Goal: Task Accomplishment & Management: Manage account settings

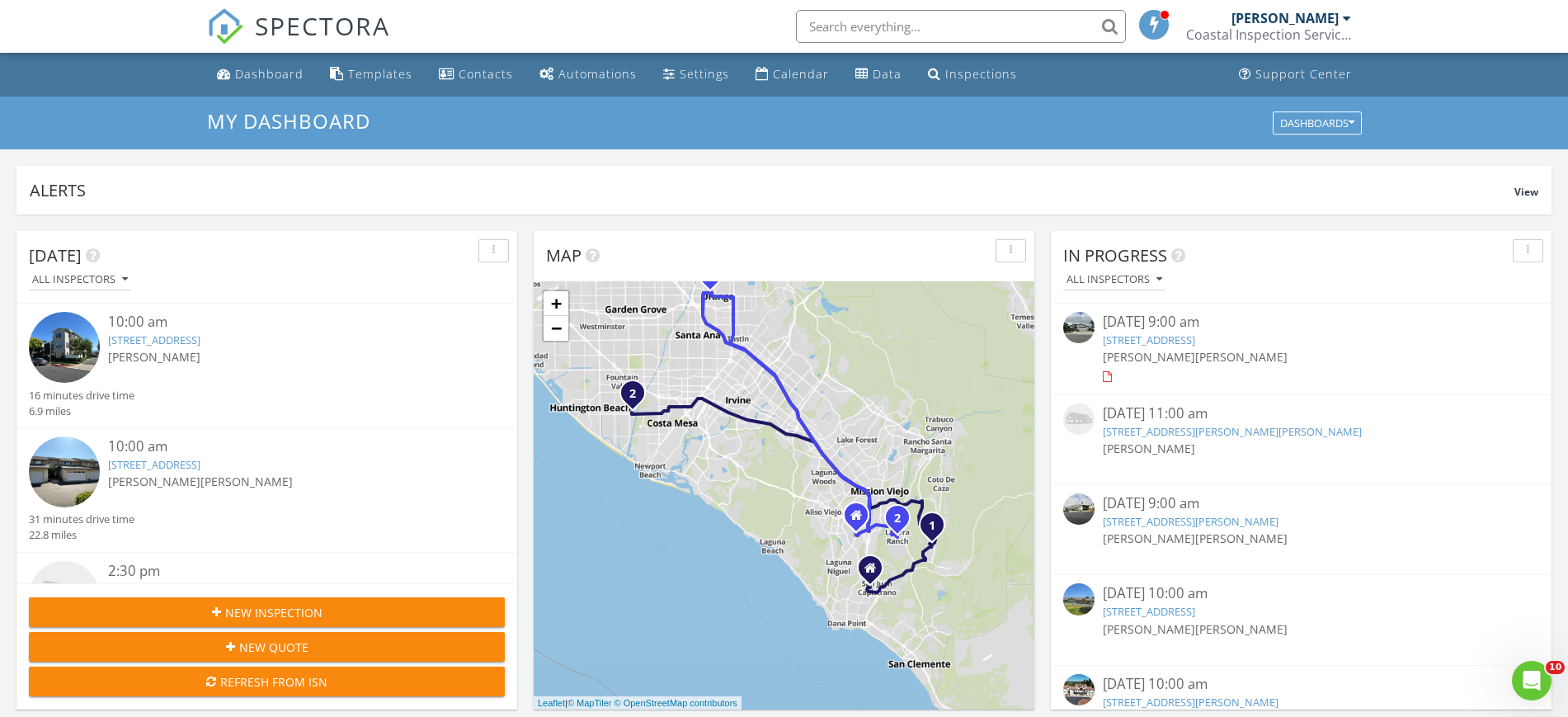
scroll to position [1534, 1600]
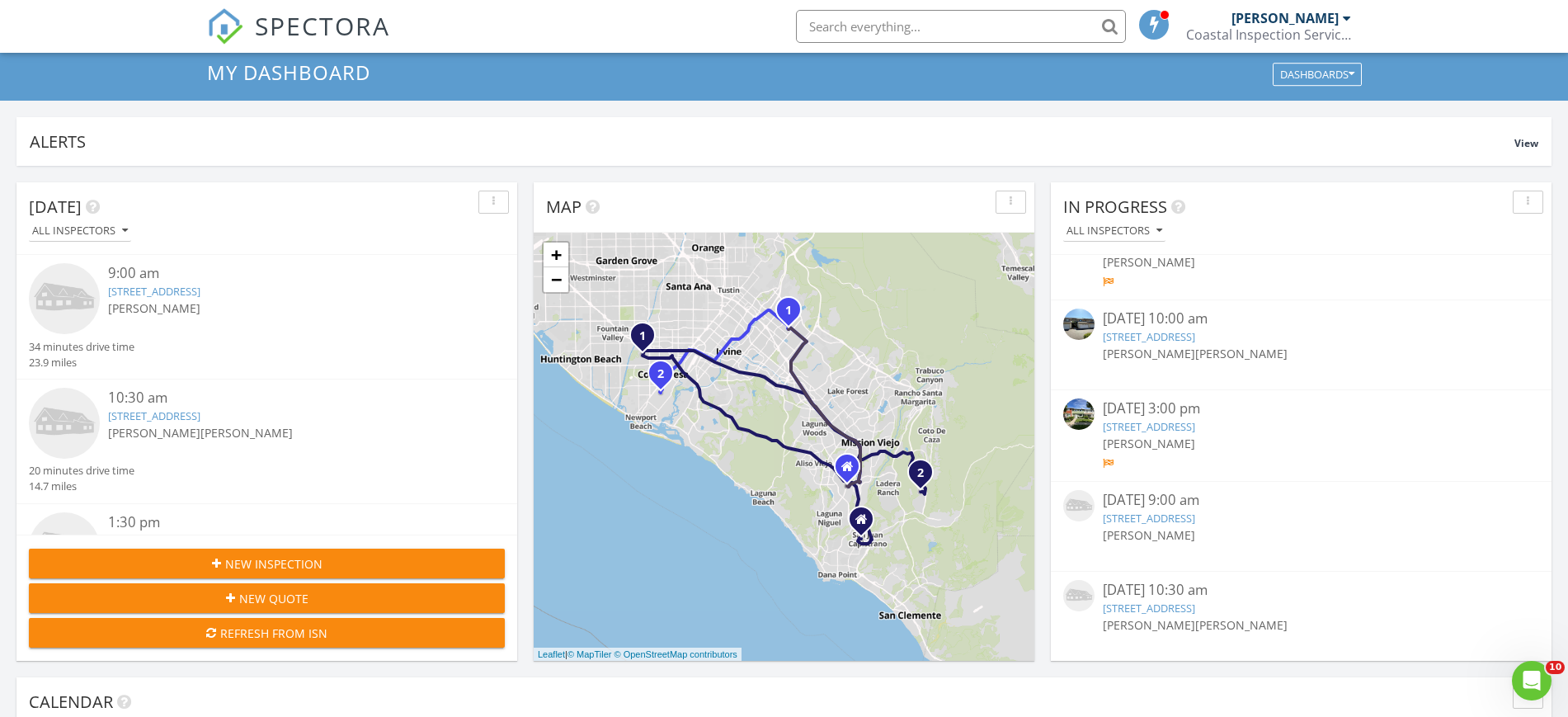
scroll to position [1208, 0]
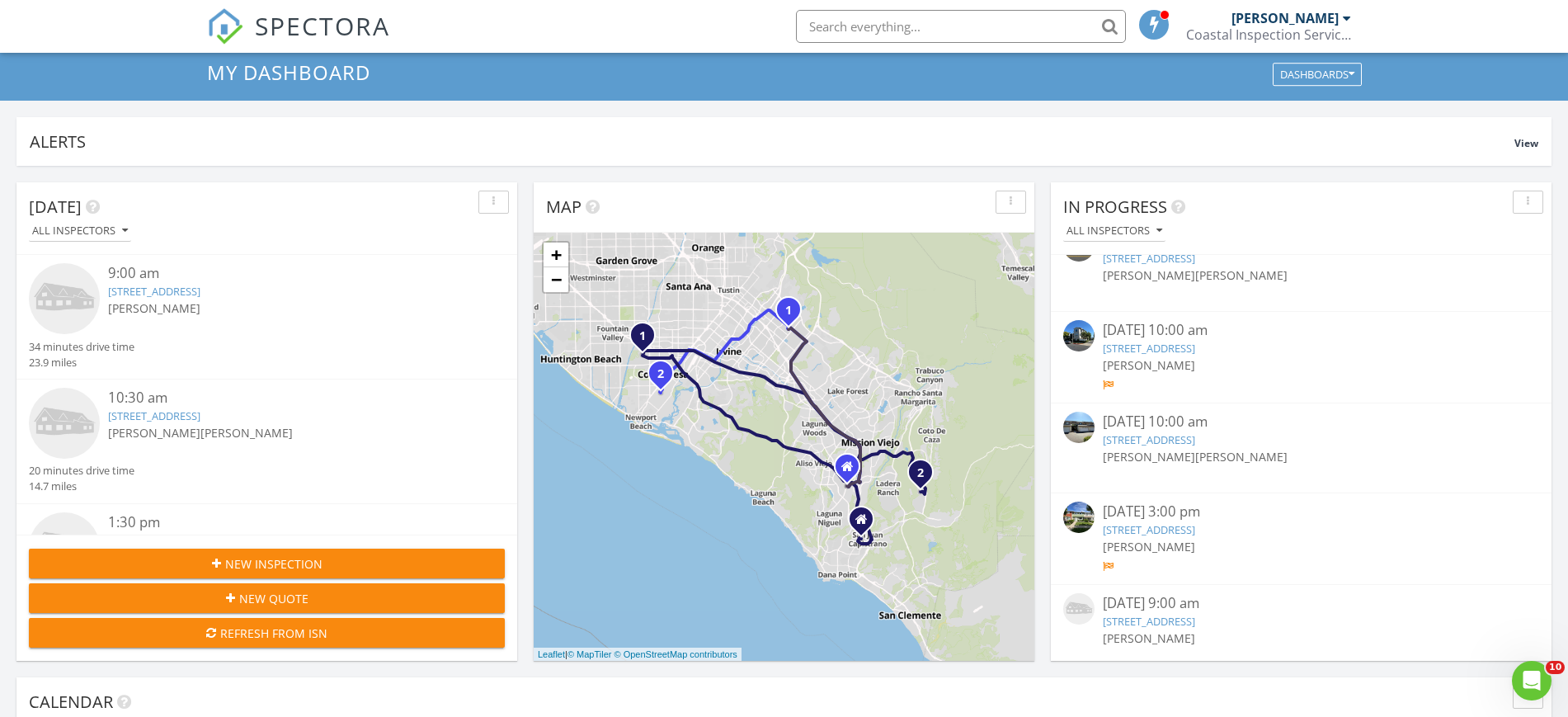
click at [1184, 348] on link "24 Vasto St, Rancho Mission Viejo, CA 92694" at bounding box center [1149, 348] width 93 height 15
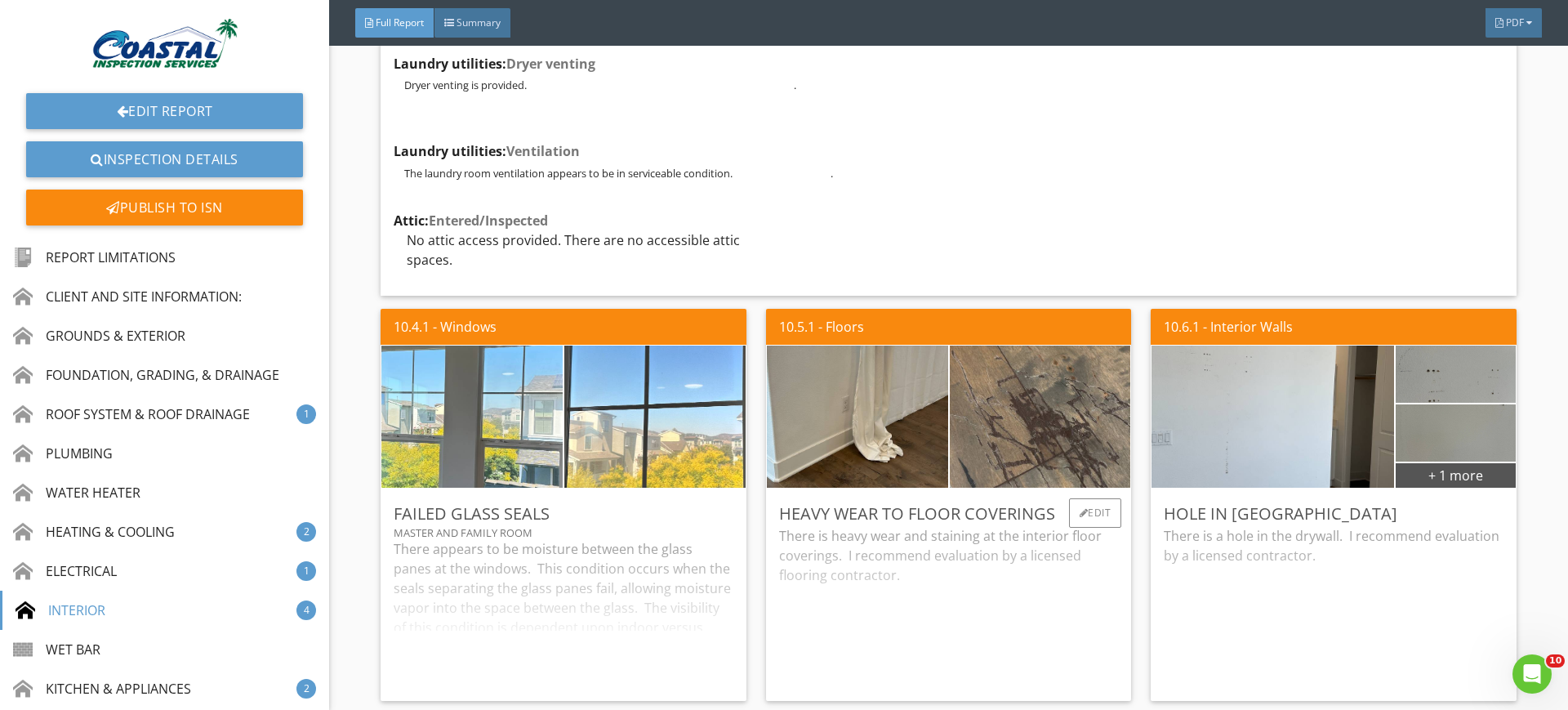
scroll to position [18280, 0]
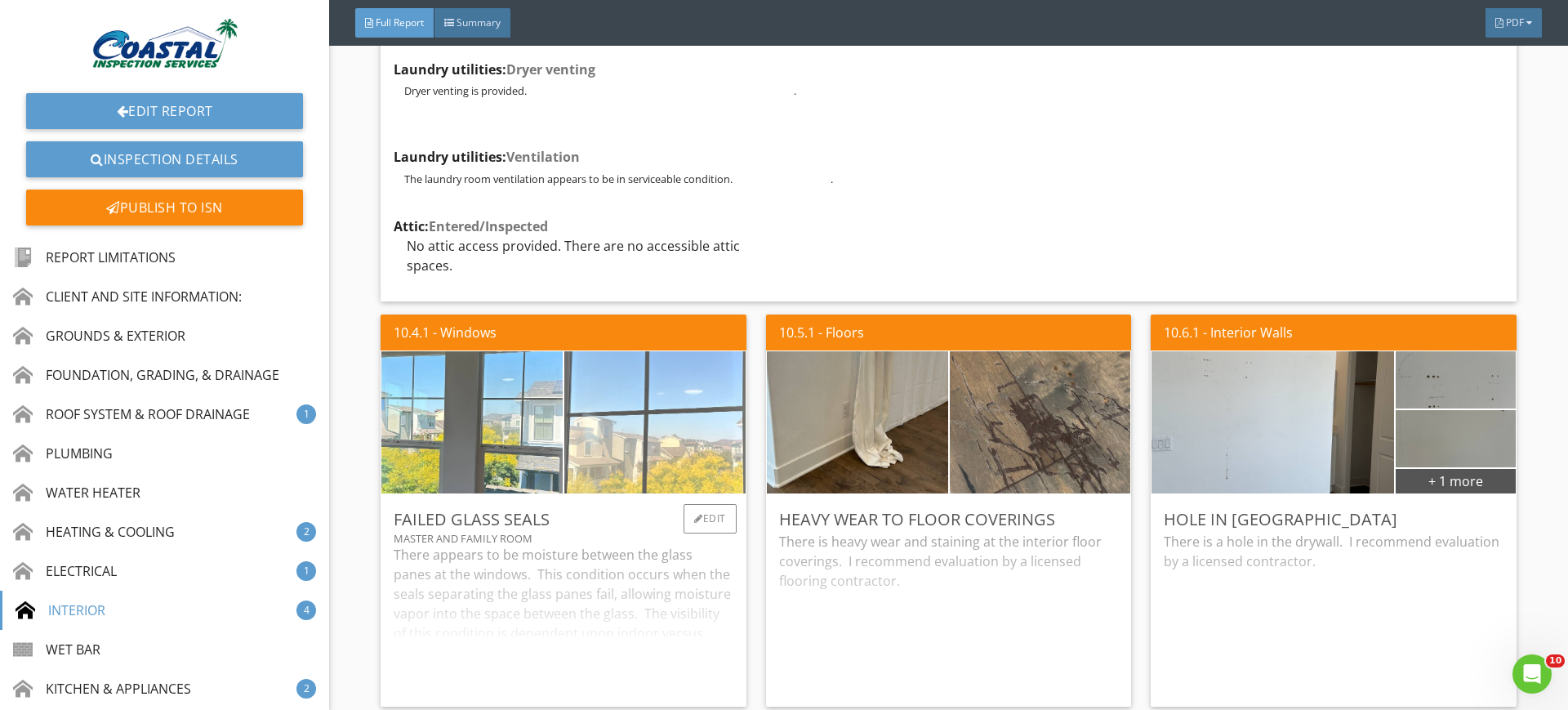
click at [669, 330] on img at bounding box center [655, 422] width 452 height 340
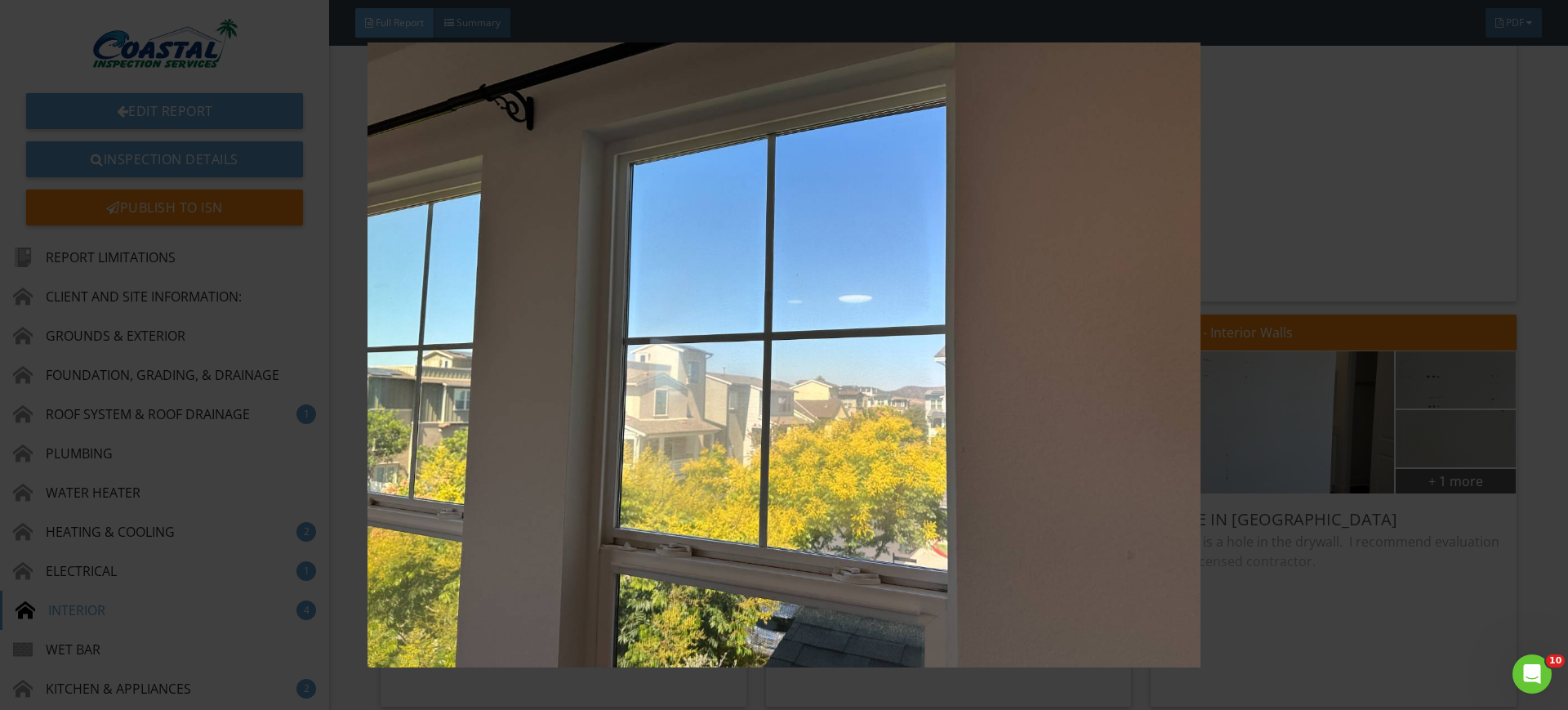
click at [1337, 433] on img at bounding box center [784, 355] width 1440 height 625
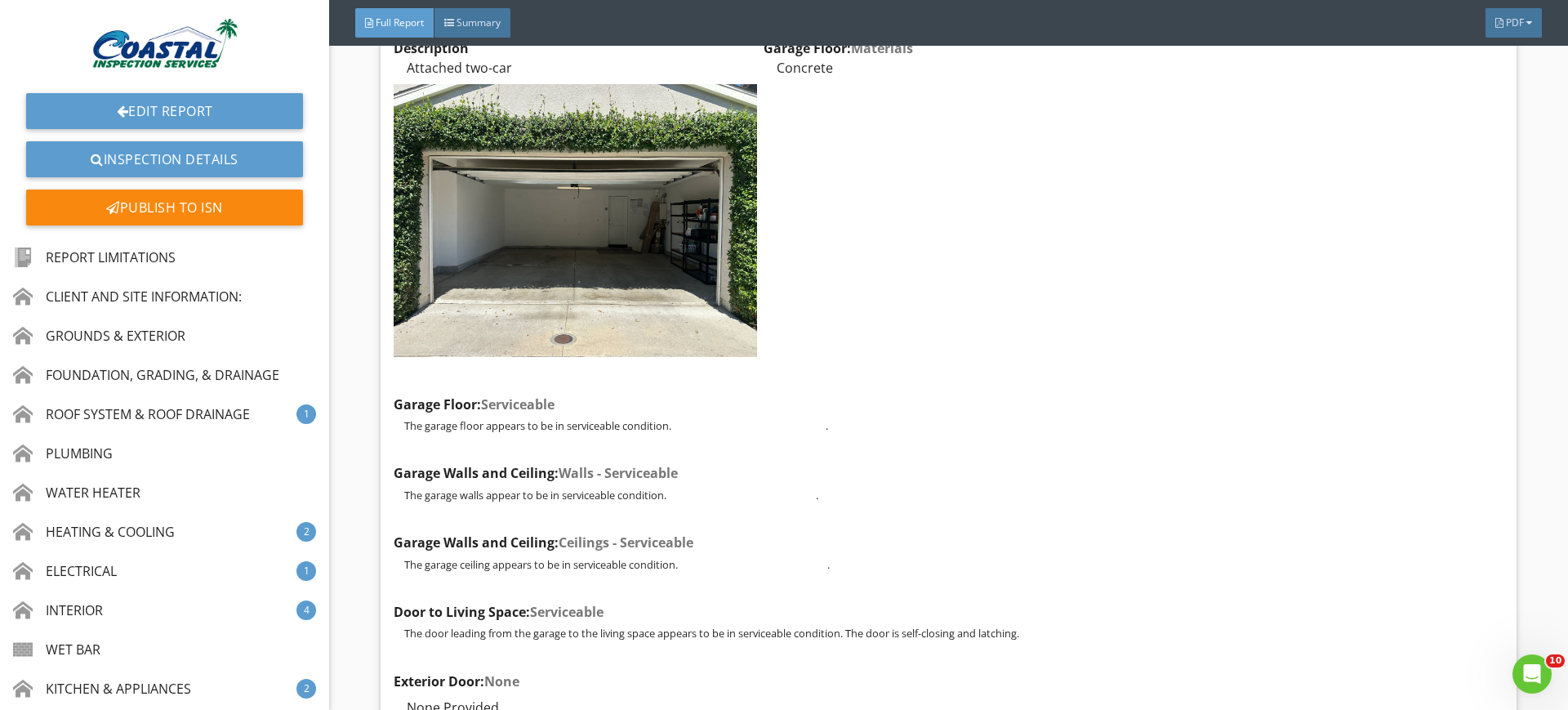
scroll to position [30611, 0]
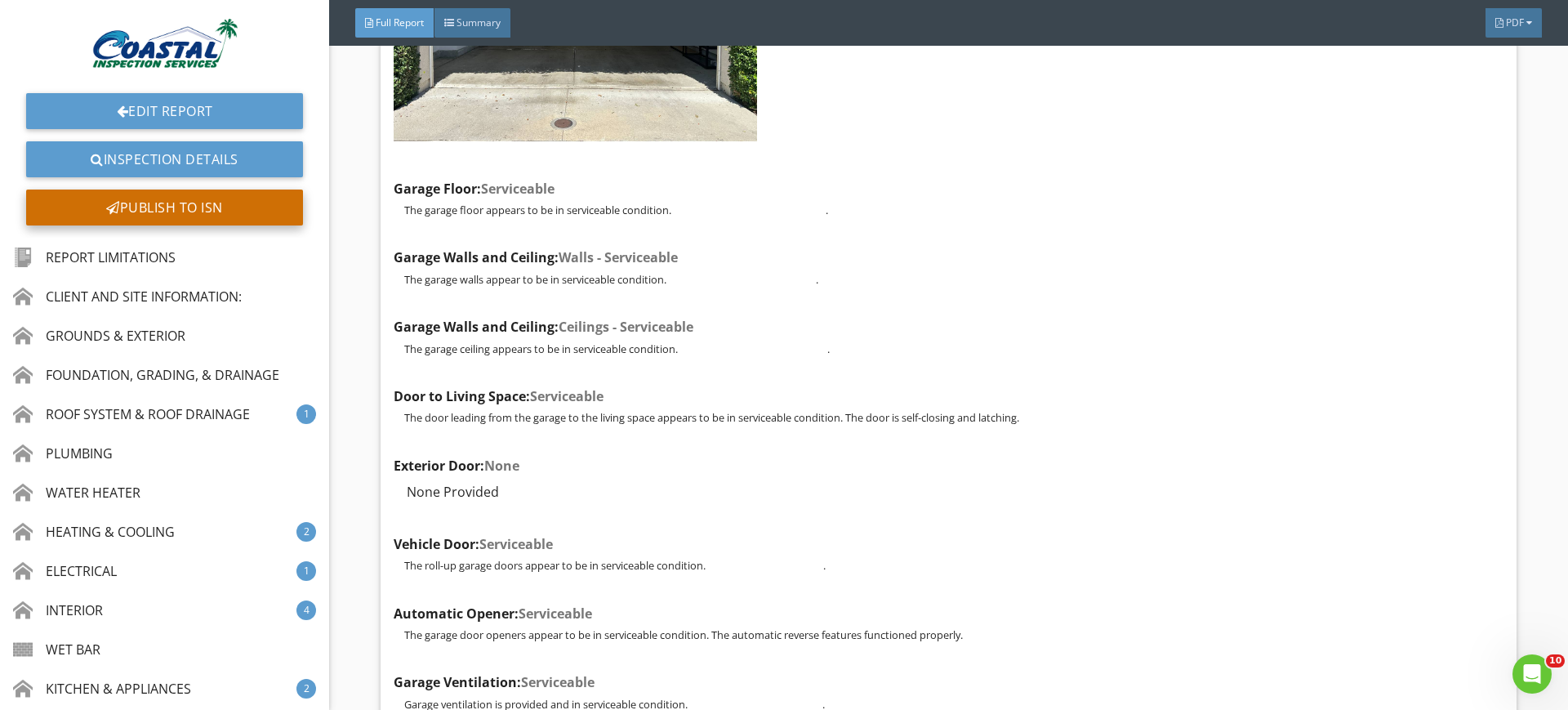
click at [234, 216] on div "Publish to ISN" at bounding box center [164, 207] width 277 height 36
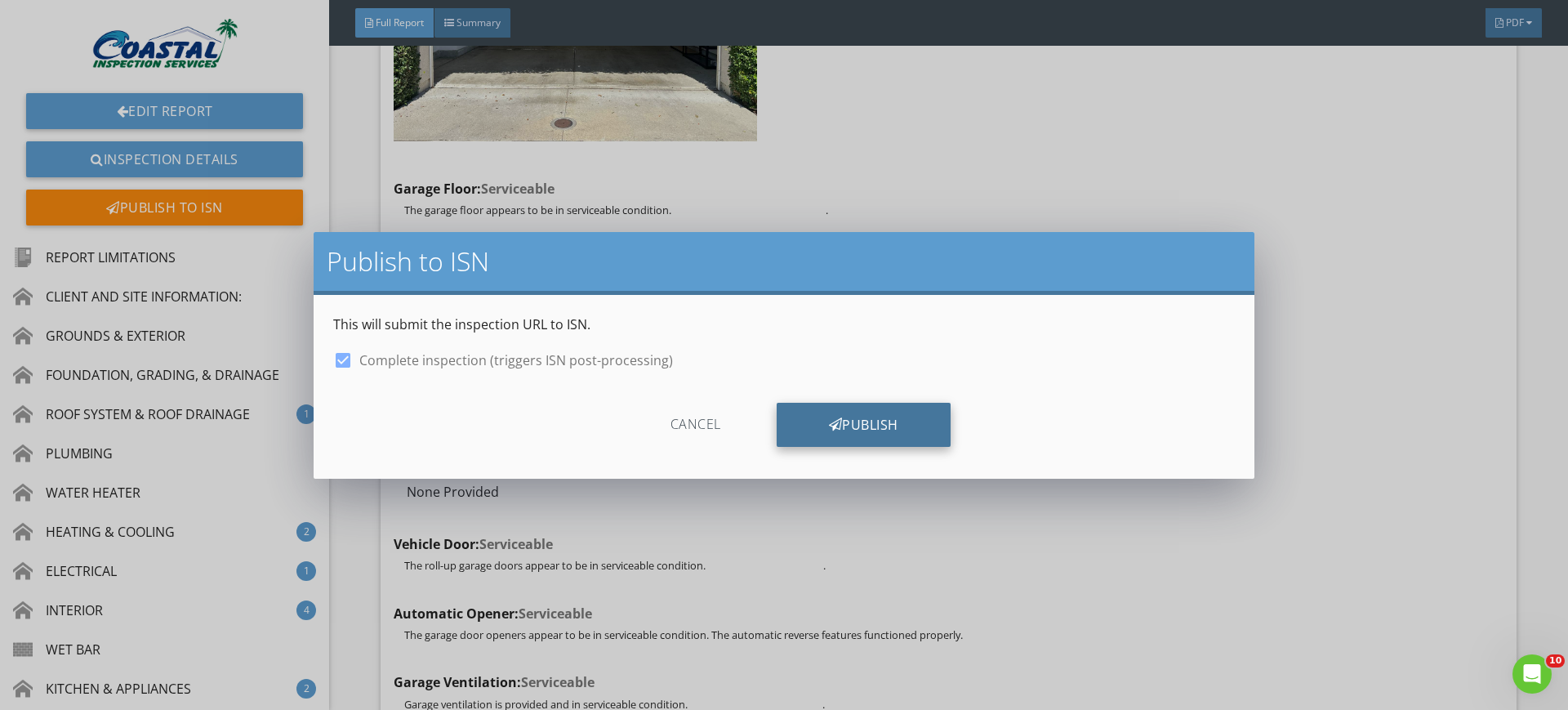
click at [853, 427] on div "Publish" at bounding box center [863, 425] width 174 height 44
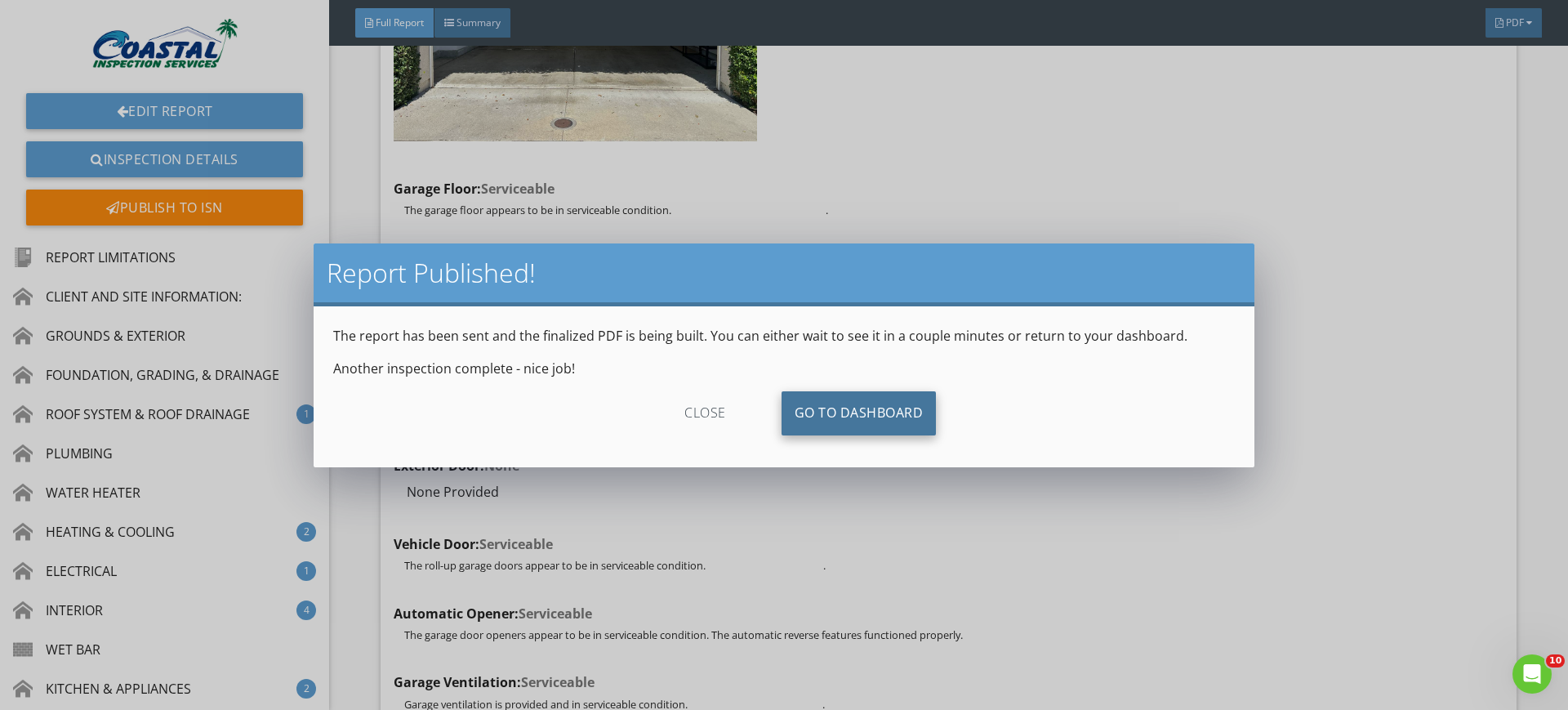
click at [867, 408] on link "Go To Dashboard" at bounding box center [859, 413] width 155 height 44
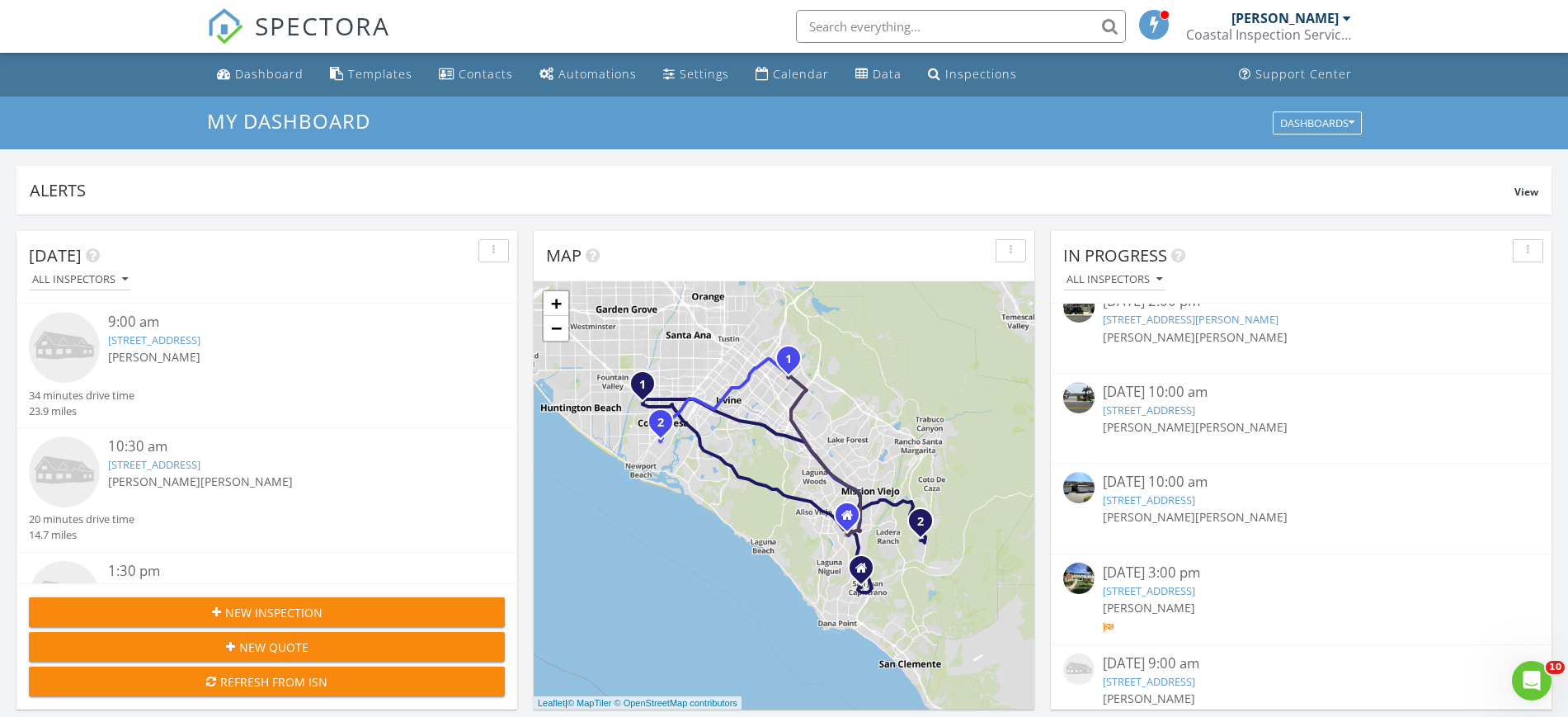
scroll to position [1220, 0]
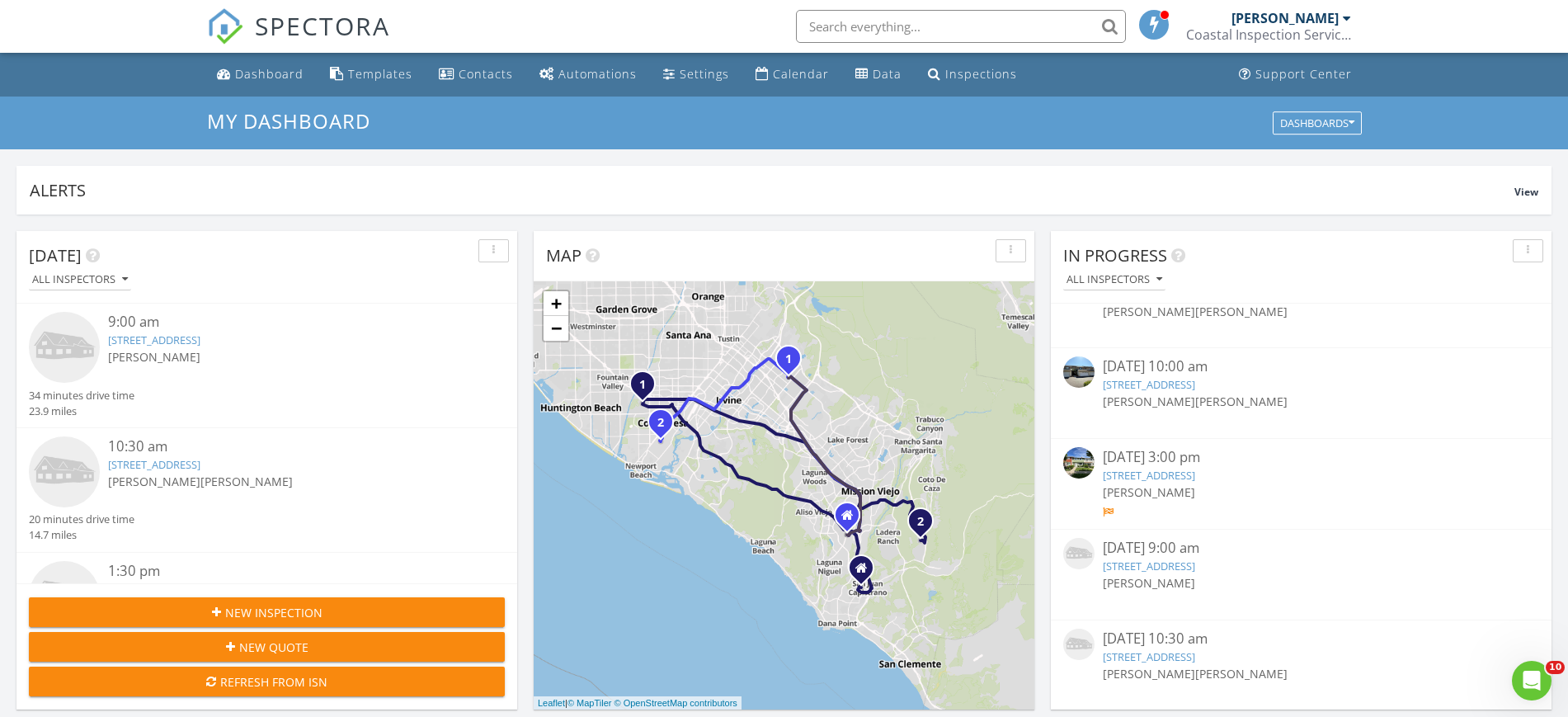
click at [1195, 472] on link "[STREET_ADDRESS]" at bounding box center [1149, 474] width 93 height 15
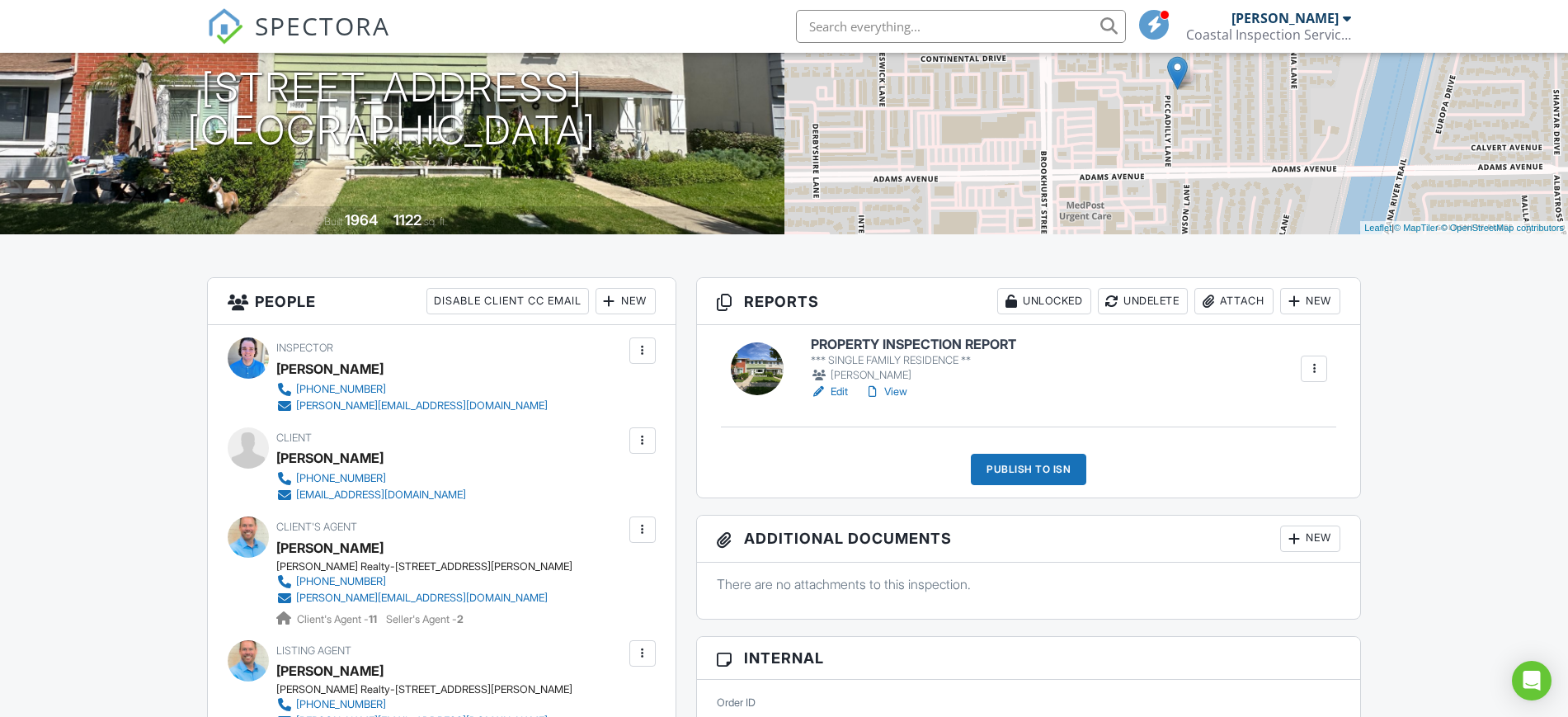
click at [890, 388] on link "View" at bounding box center [886, 391] width 43 height 17
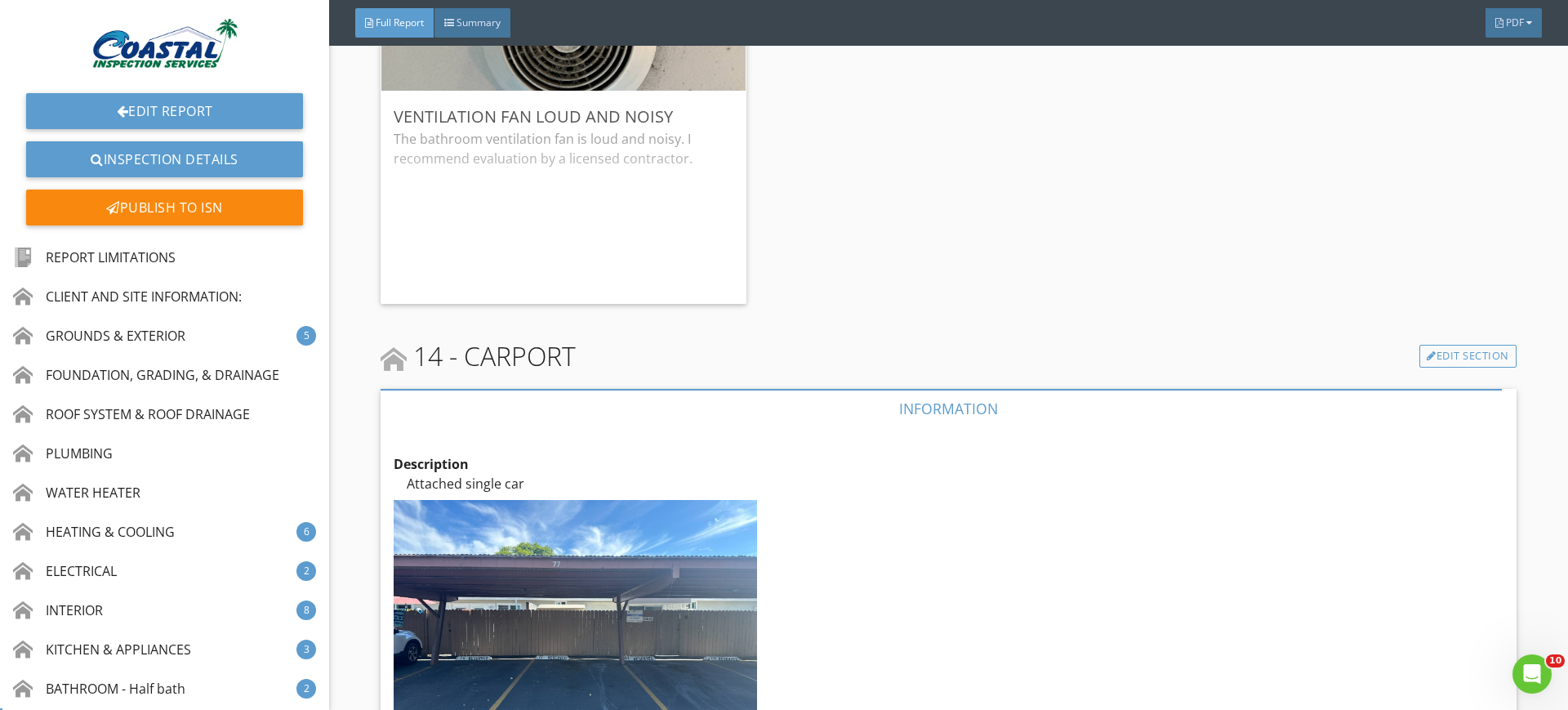
scroll to position [23114, 0]
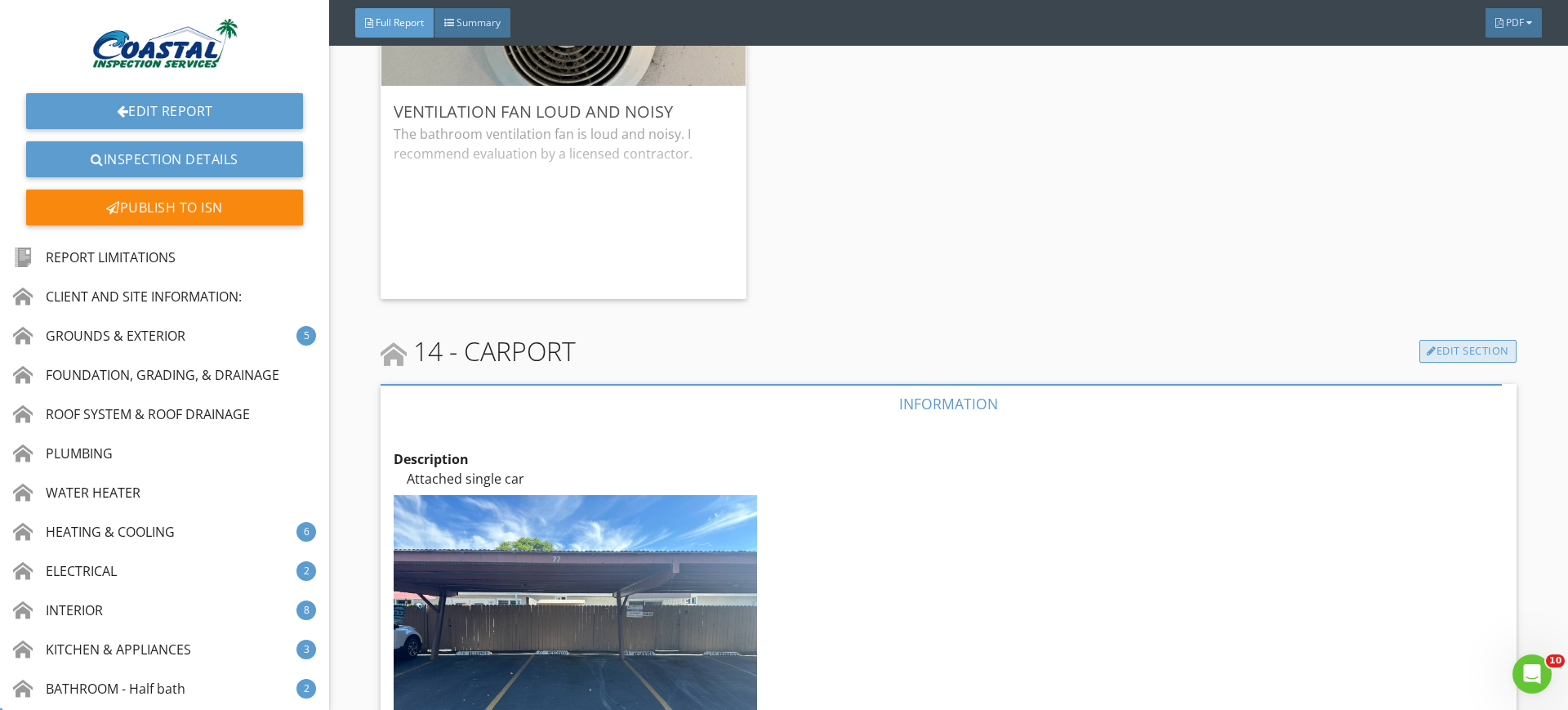
click at [1448, 340] on link "Edit Section" at bounding box center [1468, 351] width 97 height 23
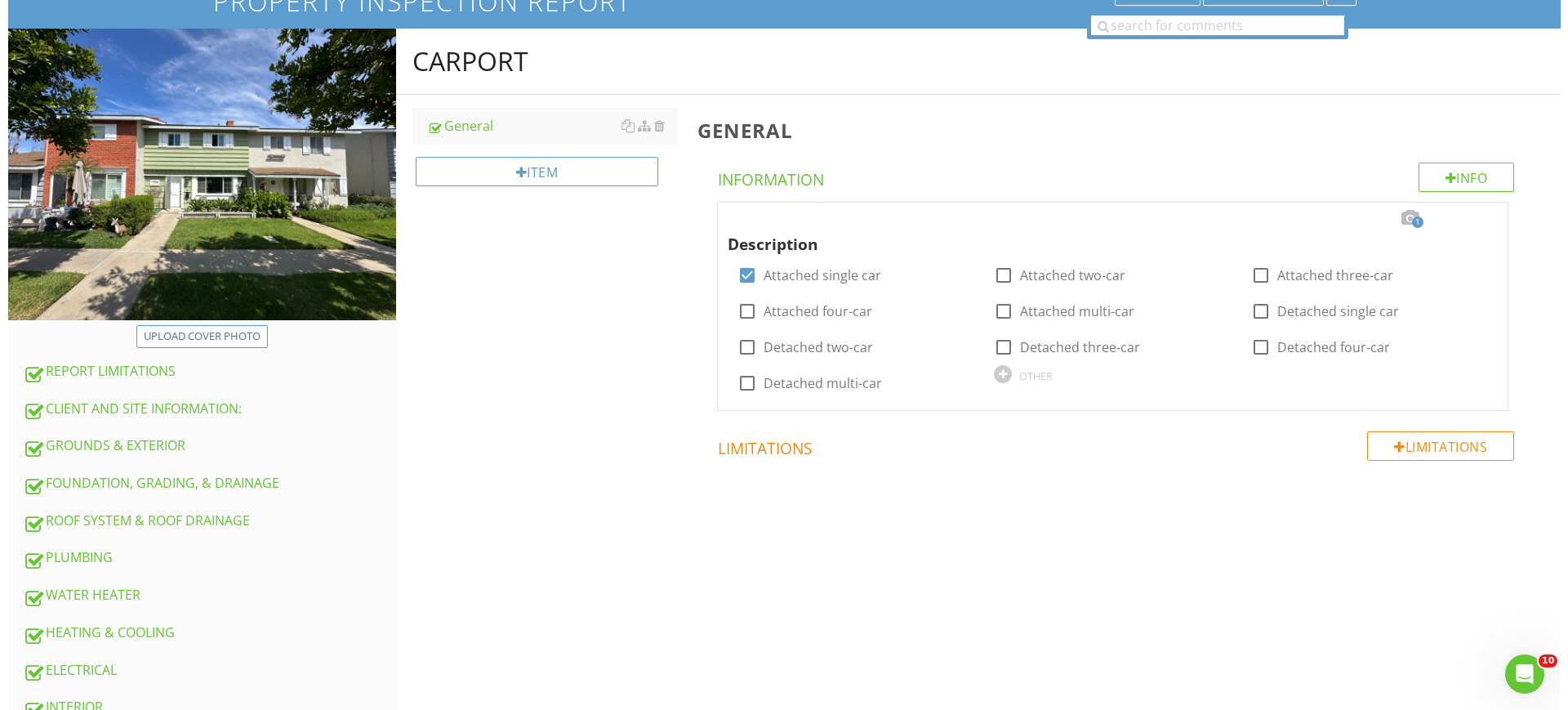
scroll to position [383, 0]
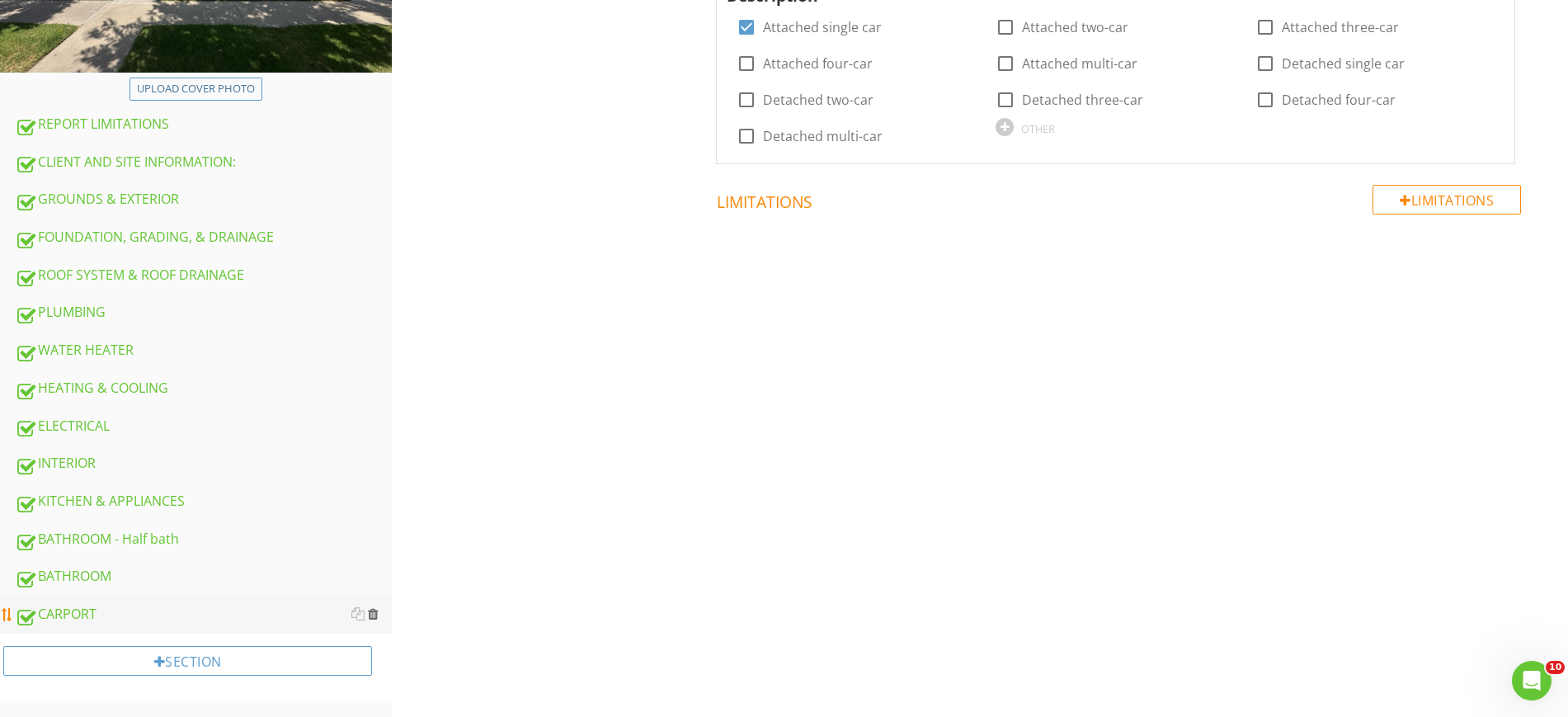
click at [373, 609] on div at bounding box center [373, 614] width 10 height 13
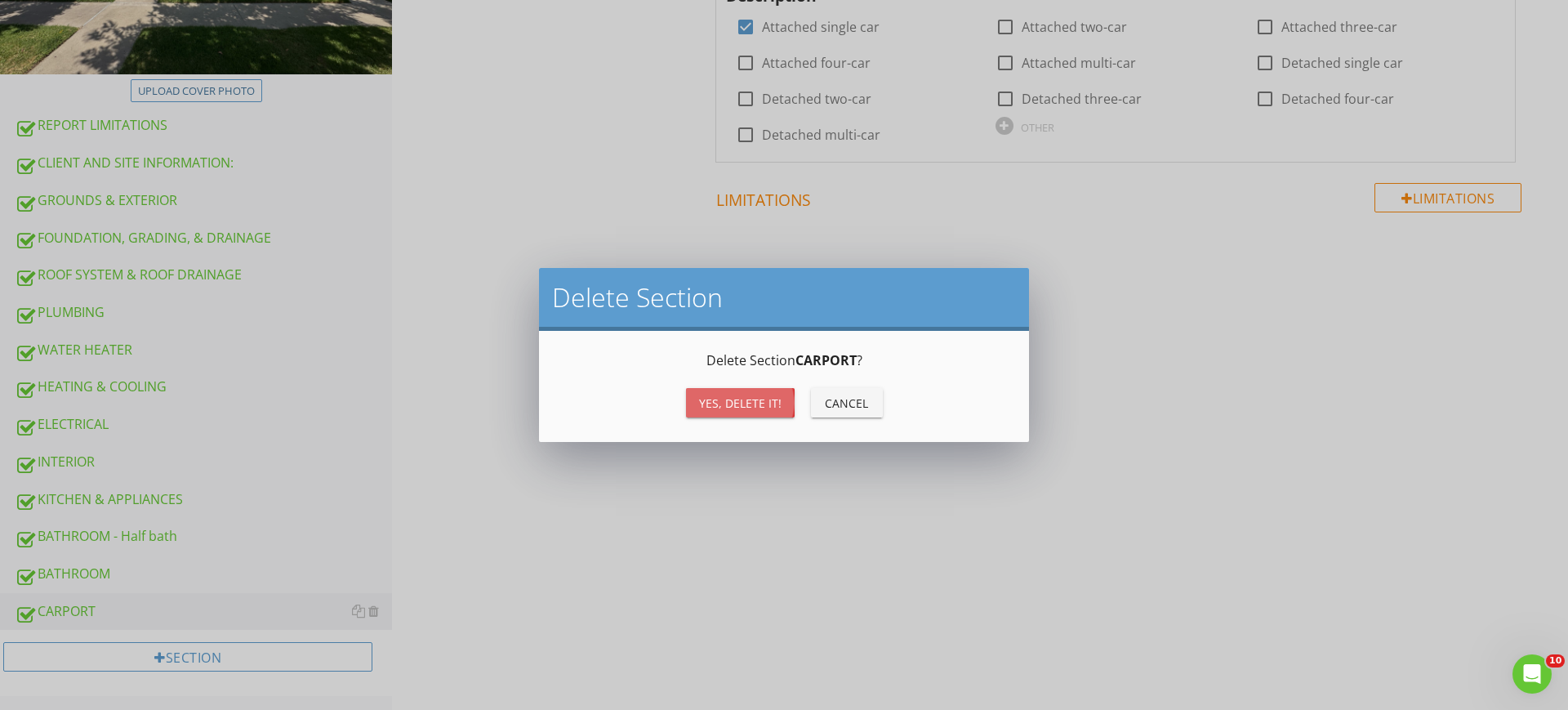
click at [750, 394] on div "Yes, Delete it!" at bounding box center [740, 403] width 82 height 17
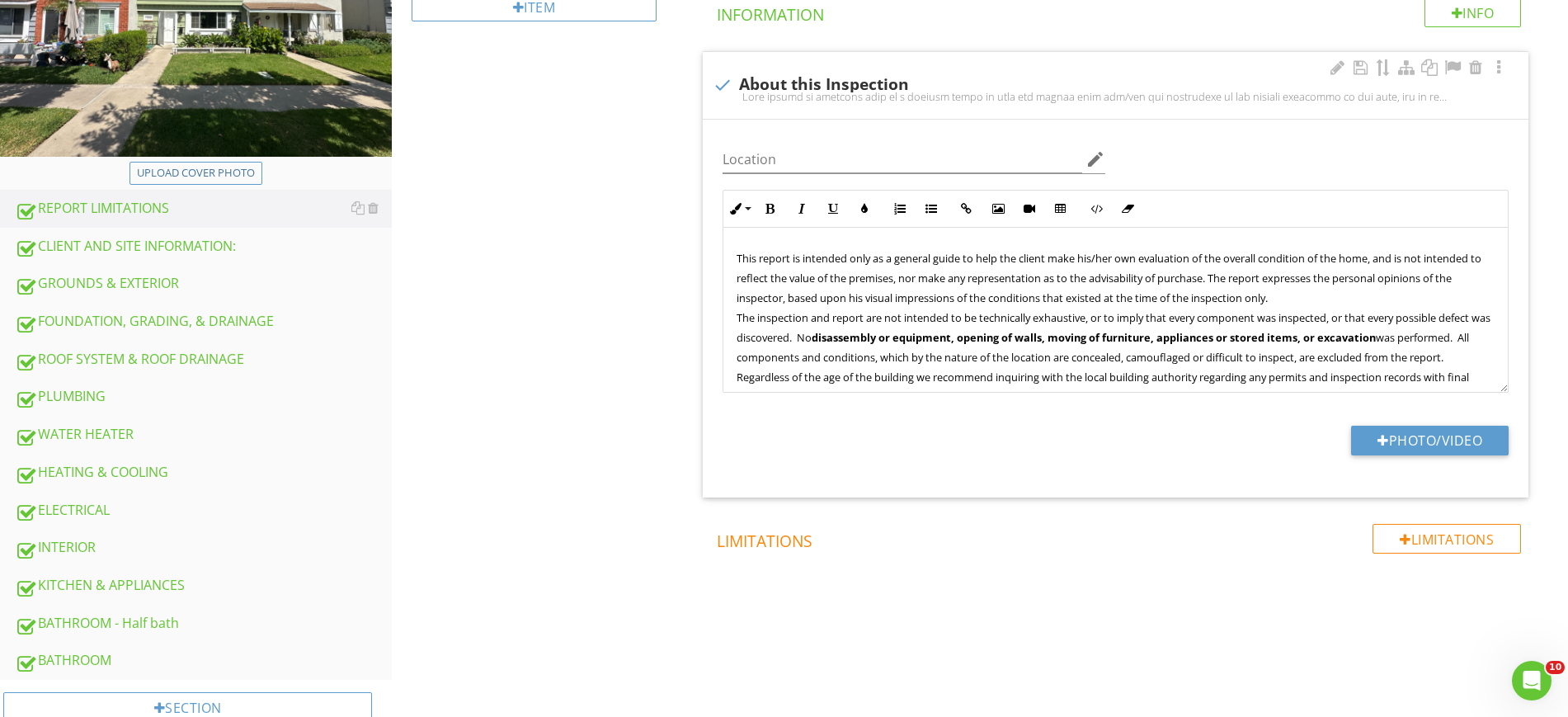
scroll to position [39, 0]
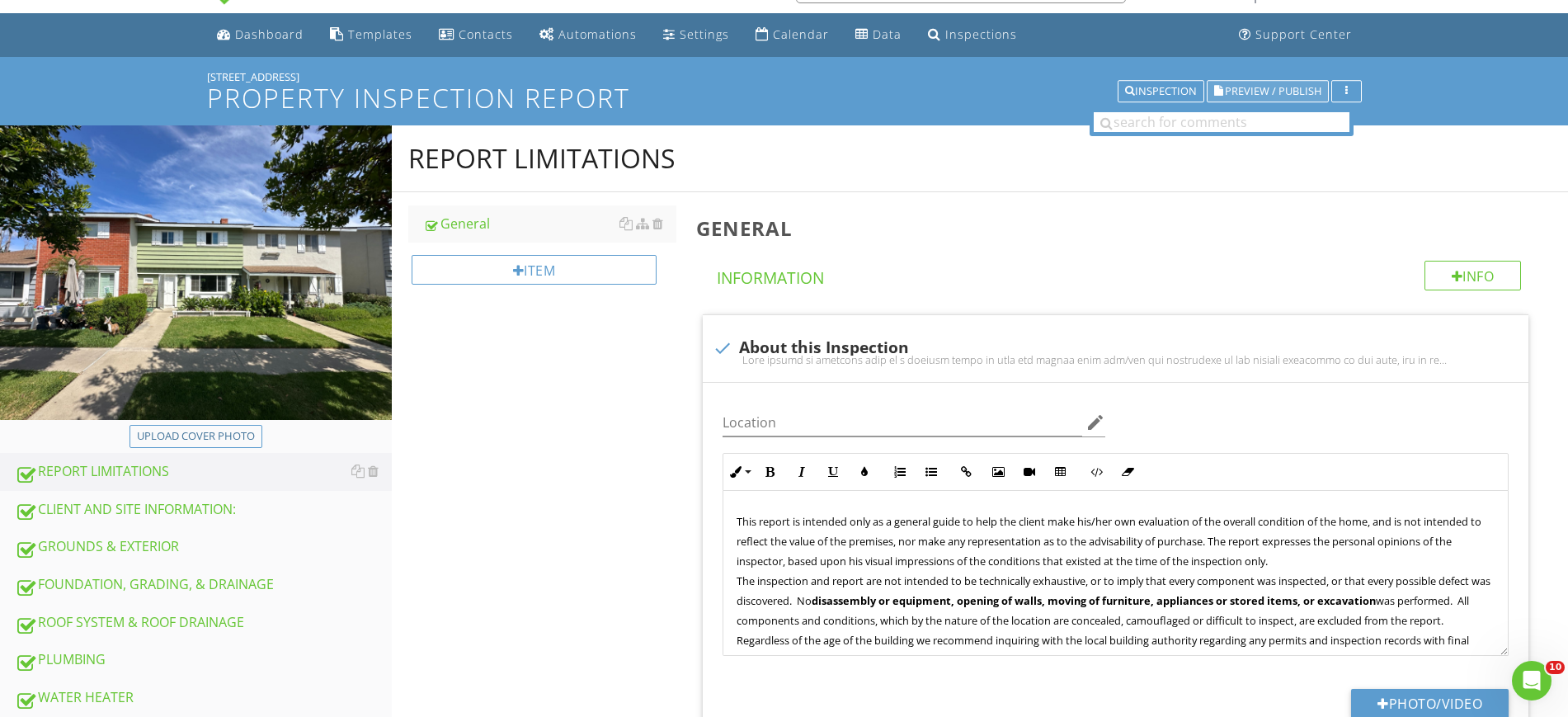
click at [1253, 88] on span "Preview / Publish" at bounding box center [1272, 91] width 96 height 11
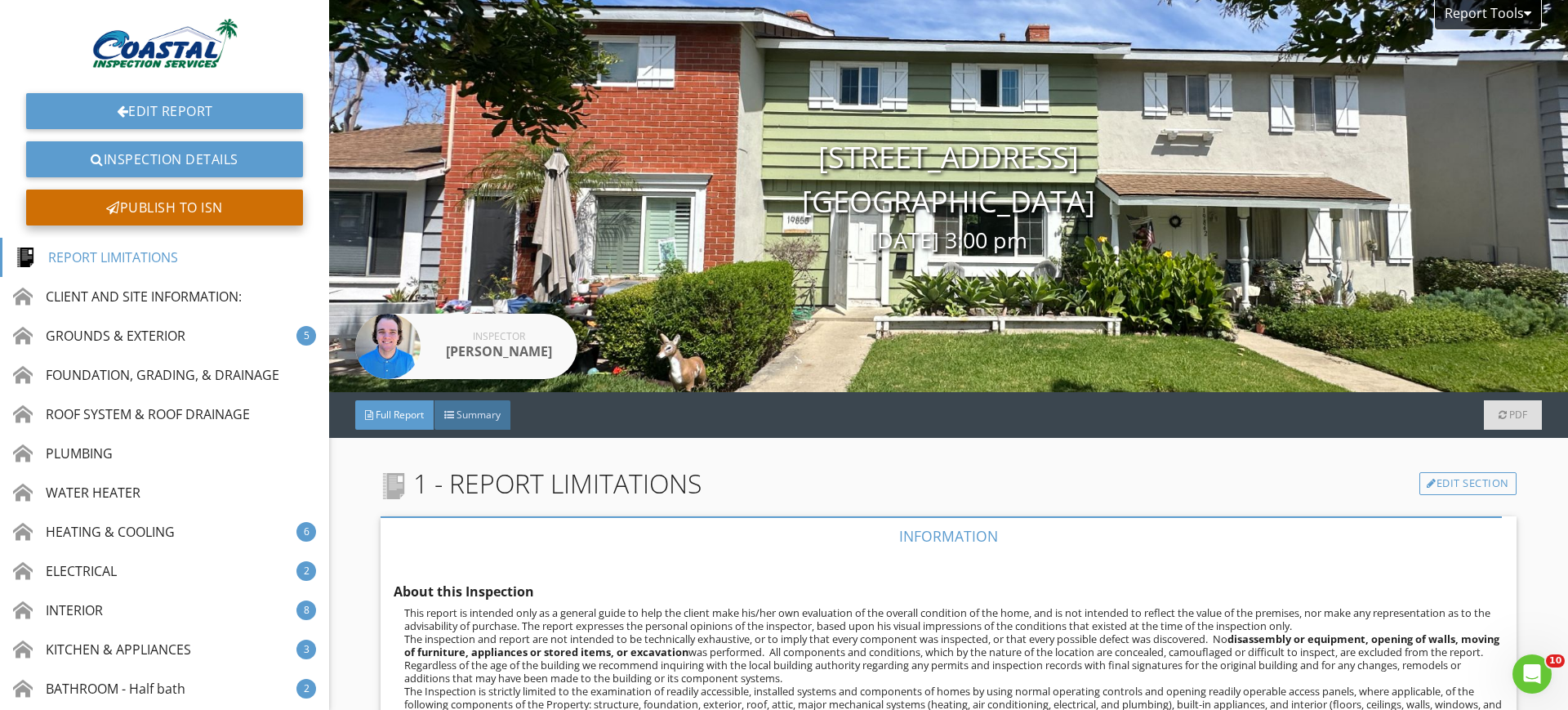
click at [191, 216] on div "Publish to ISN" at bounding box center [164, 207] width 277 height 36
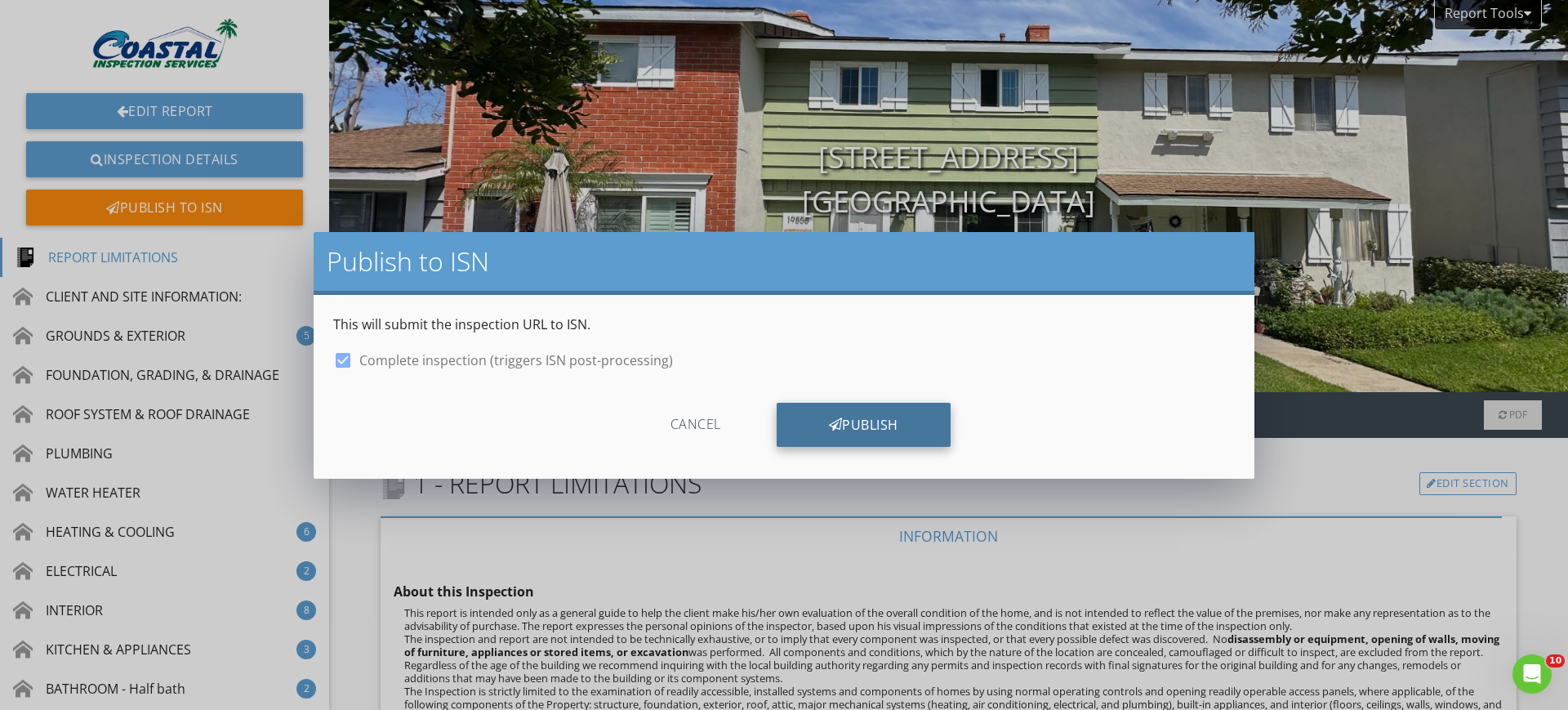
click at [860, 414] on div "Publish" at bounding box center [863, 425] width 174 height 44
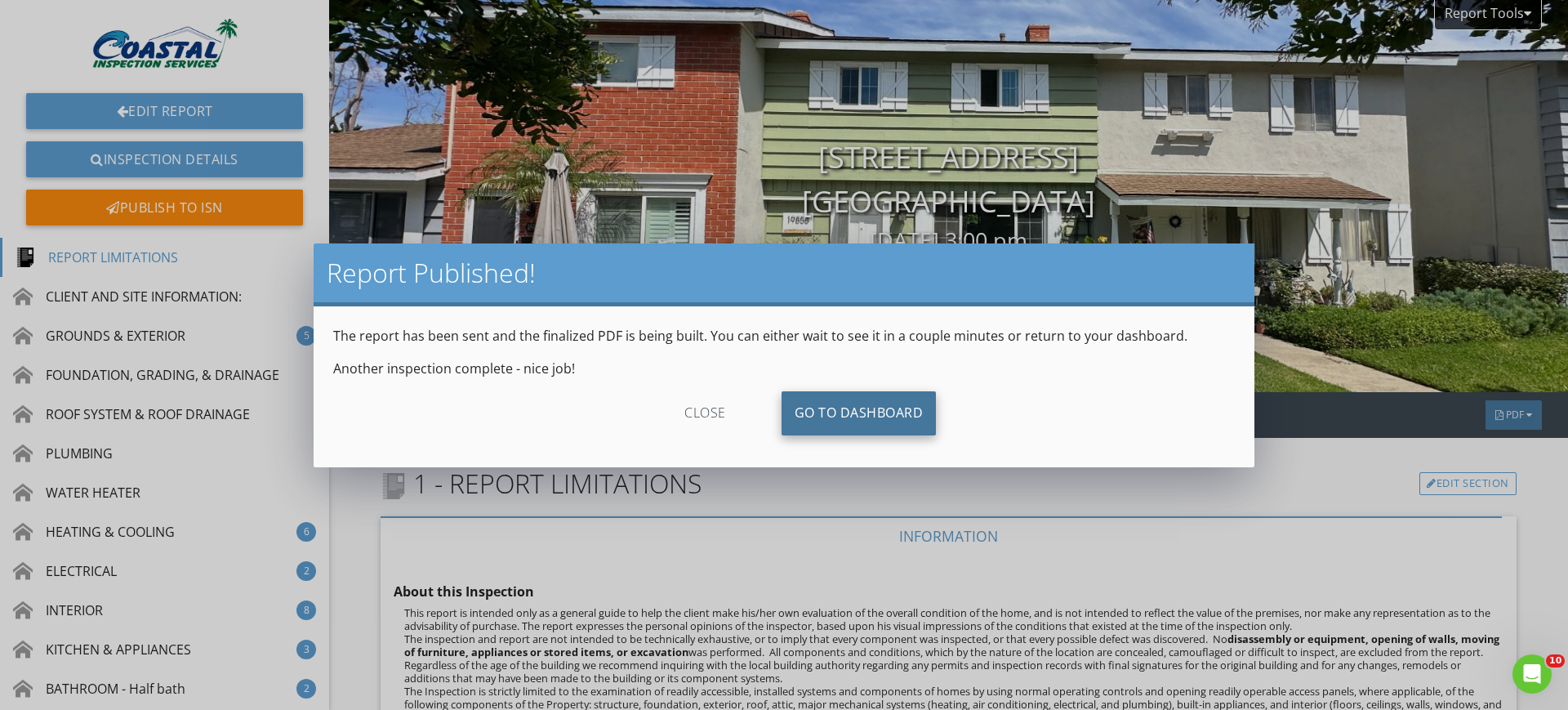
click at [900, 413] on link "Go To Dashboard" at bounding box center [859, 413] width 155 height 44
click at [898, 411] on link "Go To Dashboard" at bounding box center [859, 413] width 155 height 44
